Goal: Check status: Check status

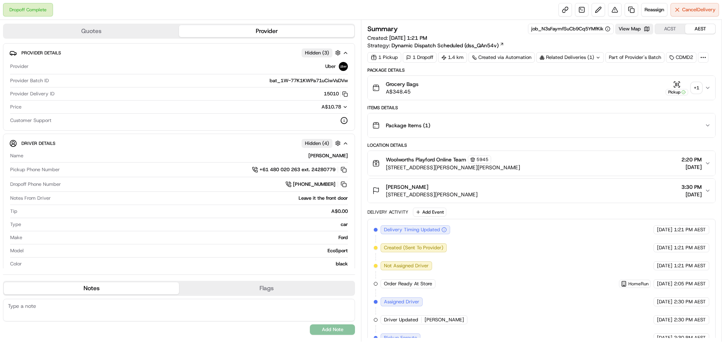
click at [709, 90] on icon "button" at bounding box center [707, 88] width 6 height 6
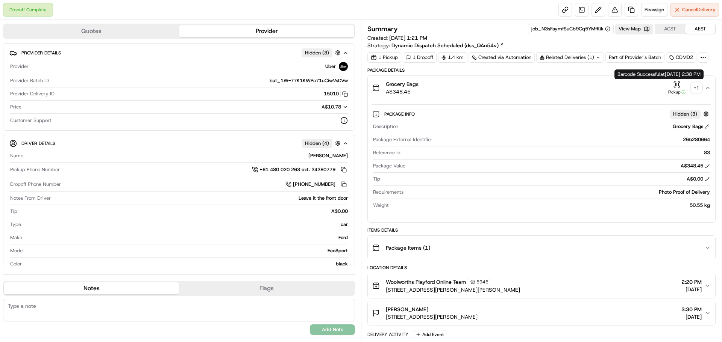
click at [678, 90] on div "Pickup" at bounding box center [676, 92] width 23 height 6
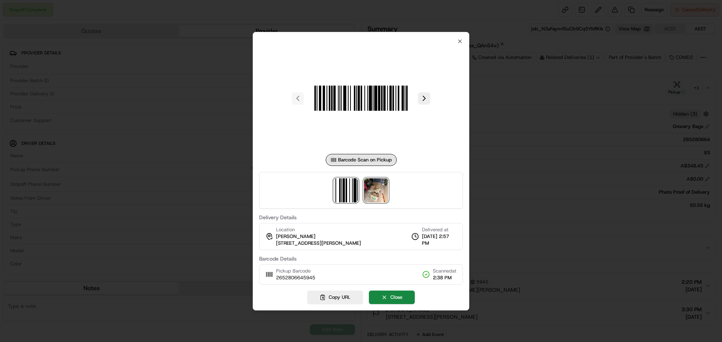
click at [382, 191] on img at bounding box center [376, 191] width 24 height 24
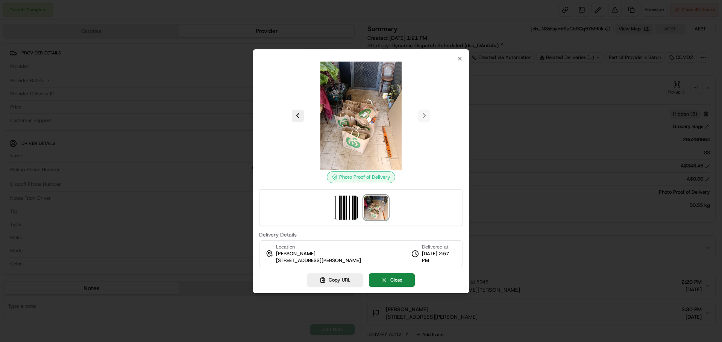
click at [370, 116] on img at bounding box center [361, 116] width 108 height 108
click at [365, 120] on img at bounding box center [361, 116] width 108 height 108
click at [364, 120] on img at bounding box center [361, 116] width 108 height 108
click at [476, 116] on div at bounding box center [361, 171] width 722 height 342
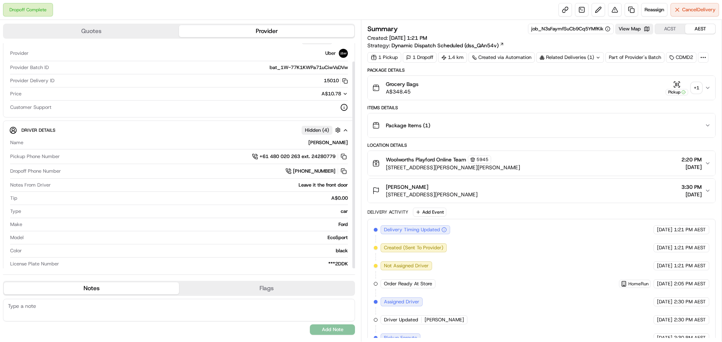
scroll to position [20, 0]
